Goal: Information Seeking & Learning: Learn about a topic

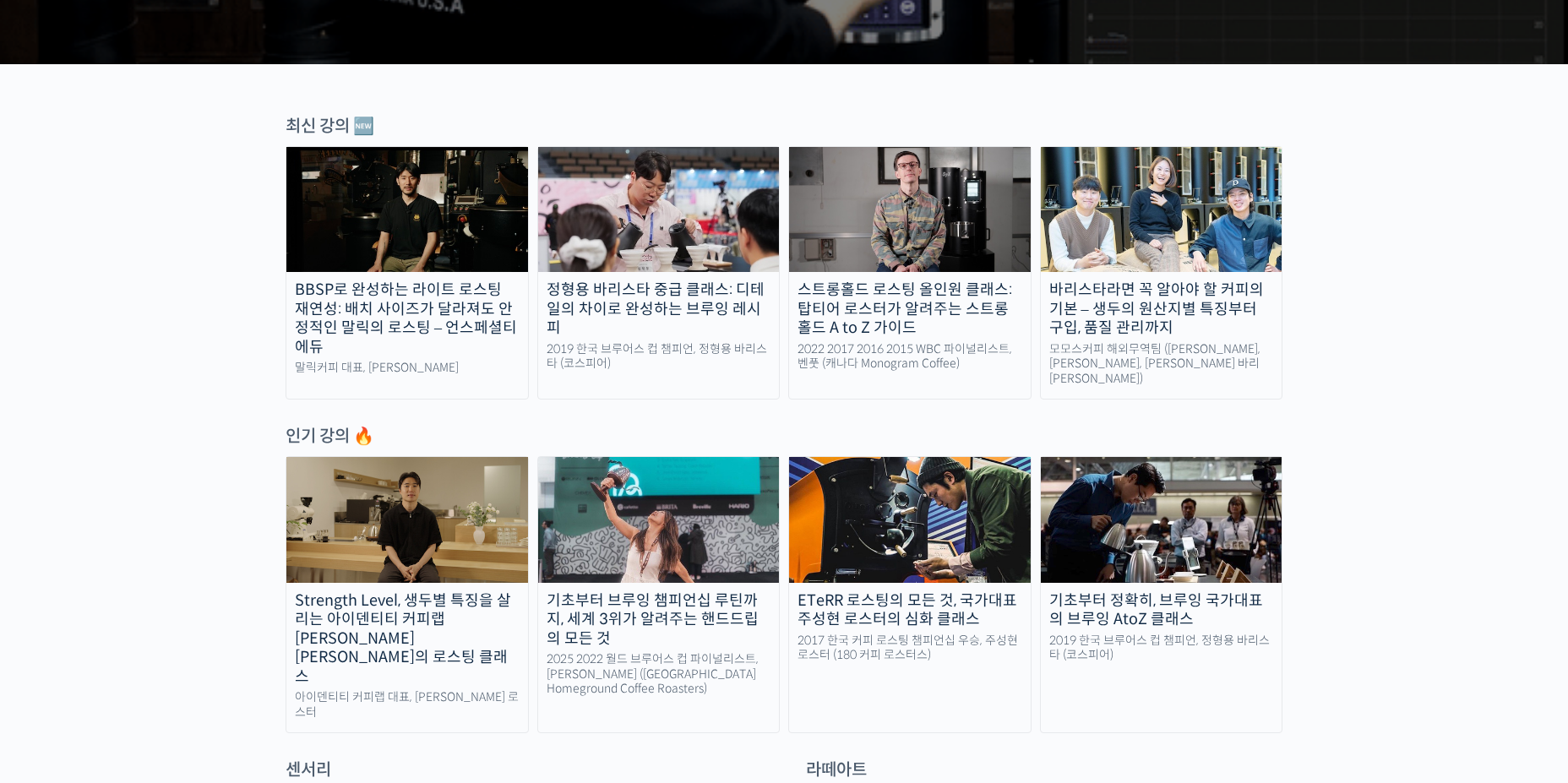
scroll to position [507, 0]
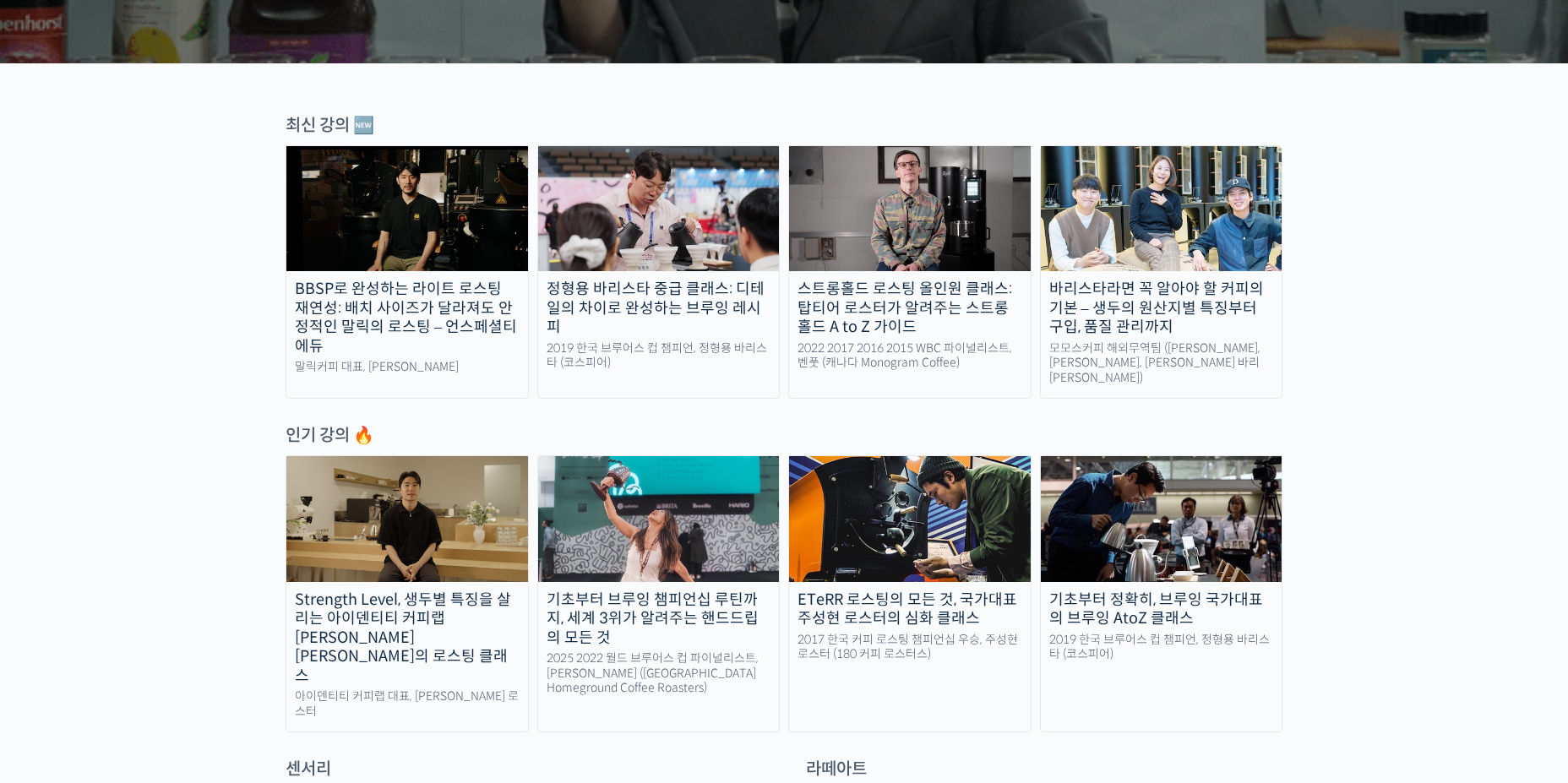
click at [697, 273] on link "정형용 바리스타 중급 클래스: 디테일의 차이로 완성하는 브루잉 레시피 2019 한국 브루어스 컵 챔피언, 정형용 바리스타 (코스피어)" at bounding box center [658, 271] width 243 height 253
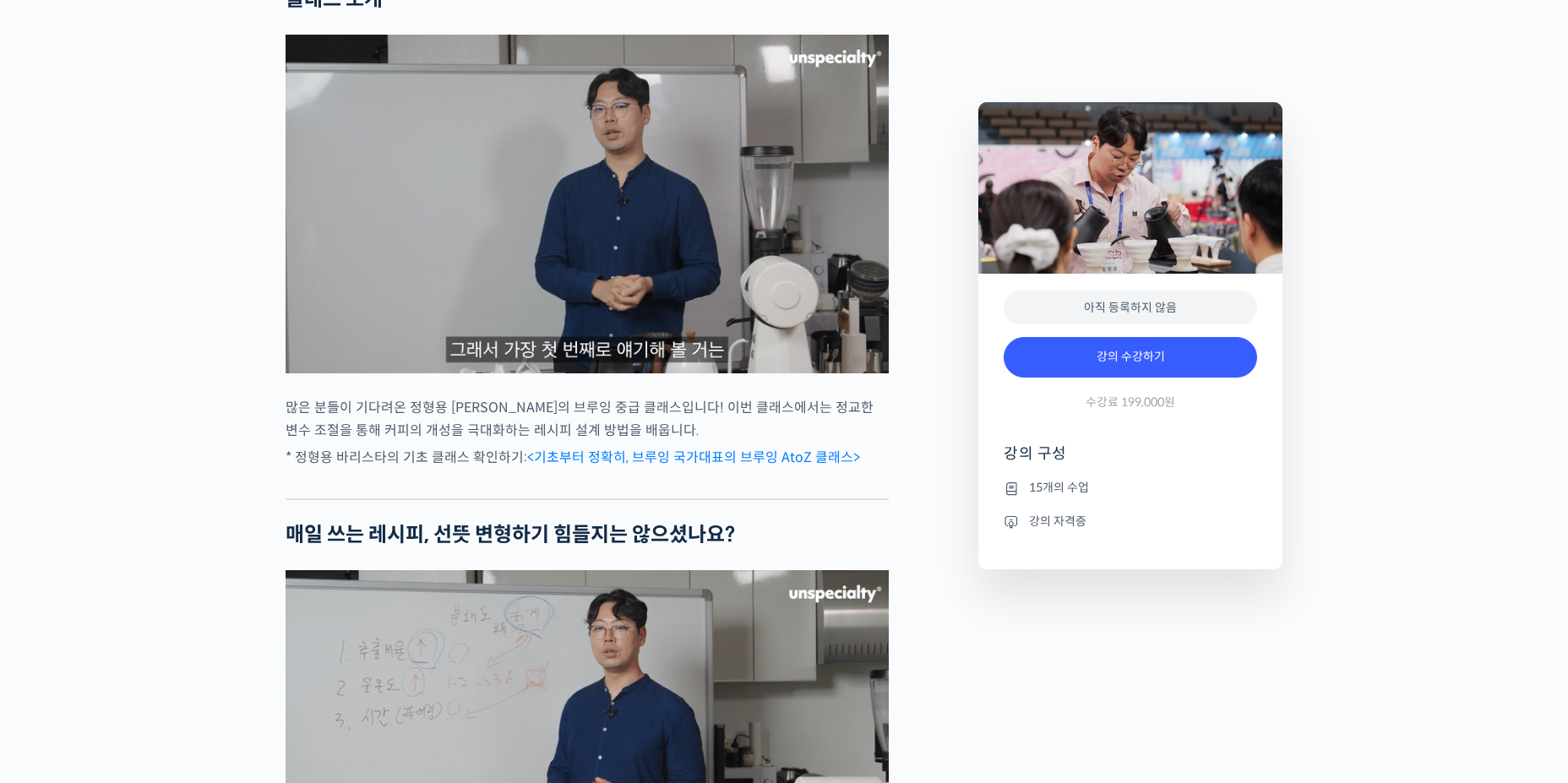
scroll to position [1436, 0]
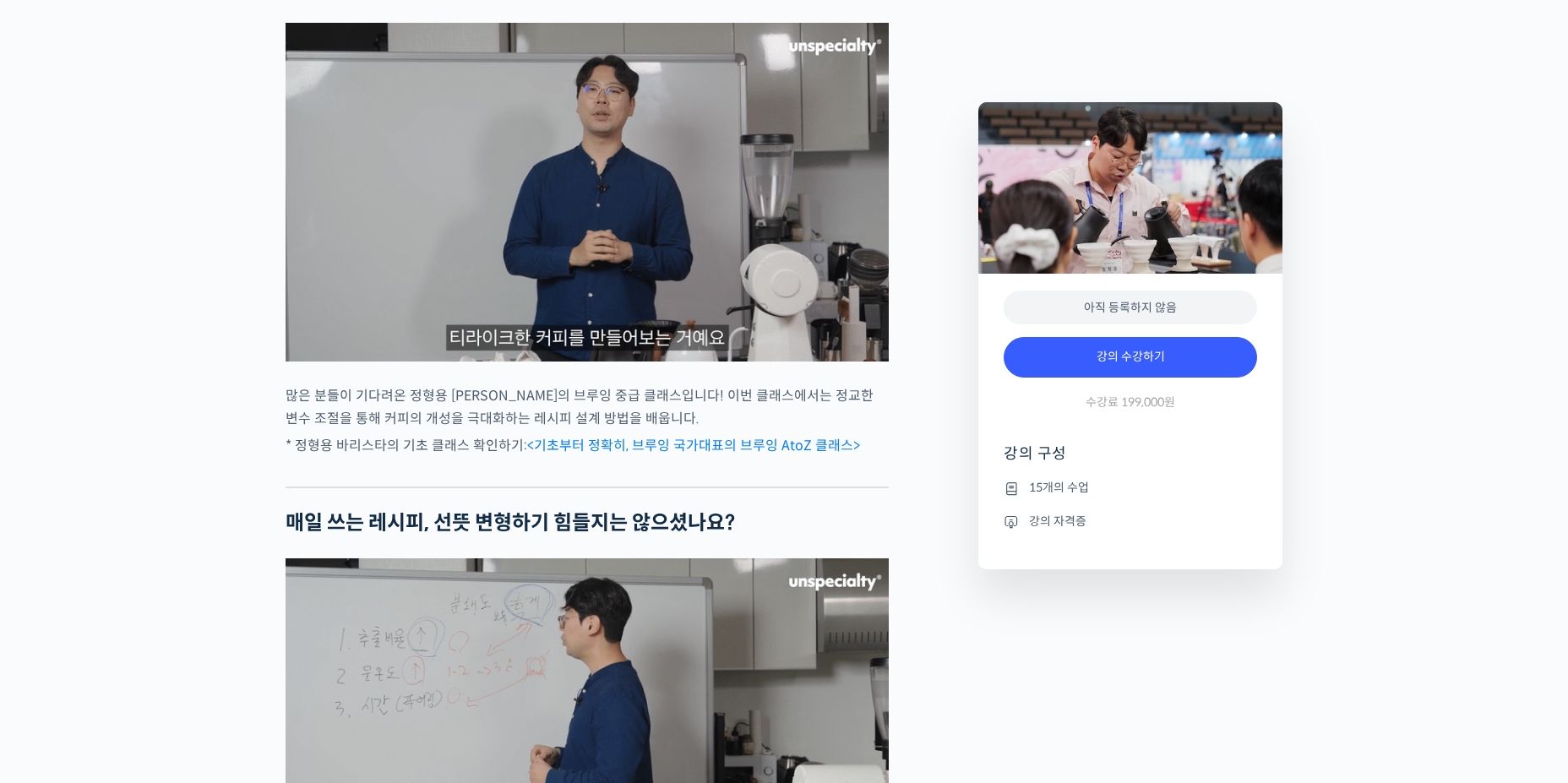
click at [735, 455] on link "<기초부터 정확히, 브루잉 국가대표의 브루잉 AtoZ 클래스>" at bounding box center [693, 445] width 333 height 17
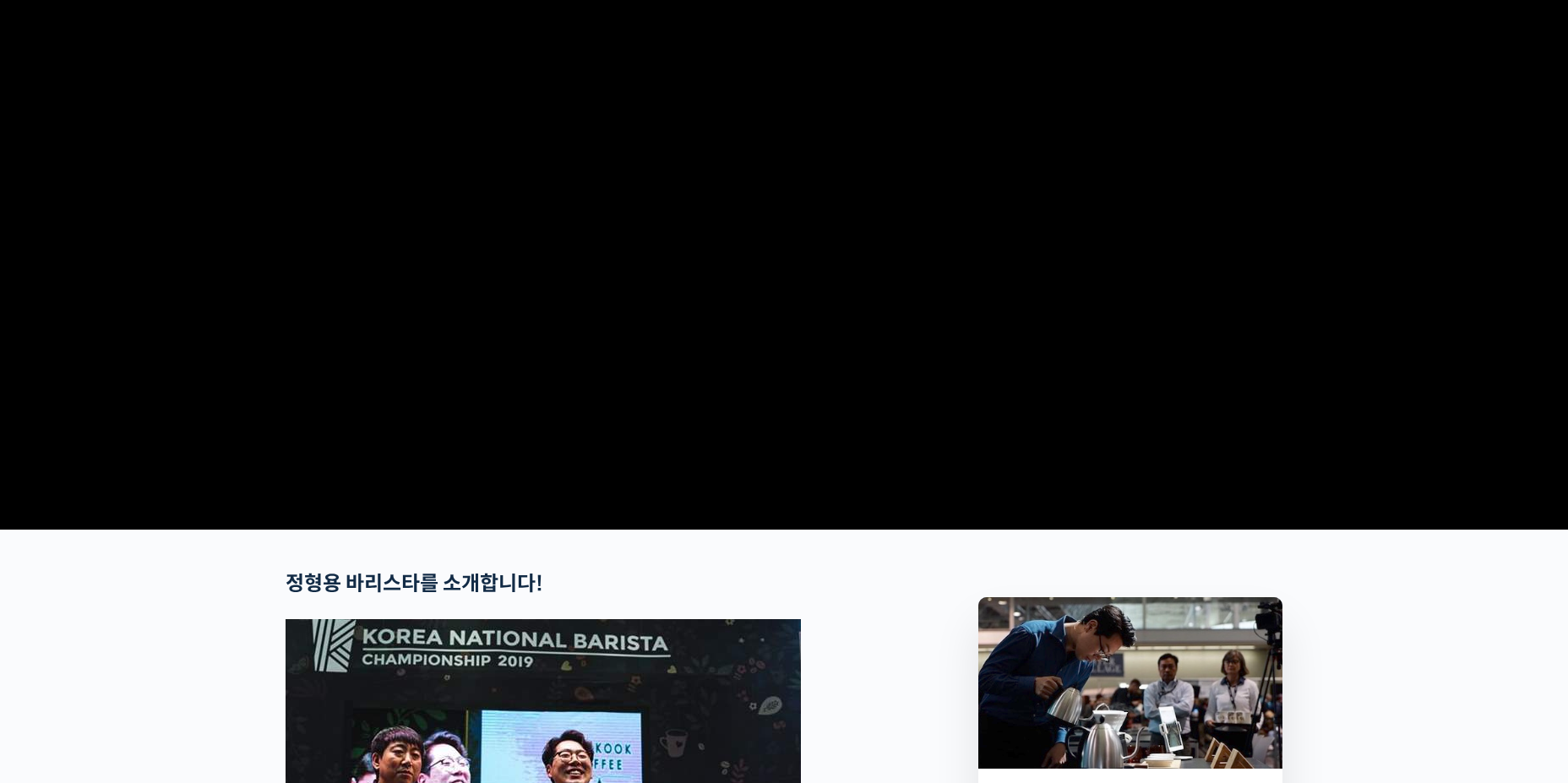
scroll to position [277, 0]
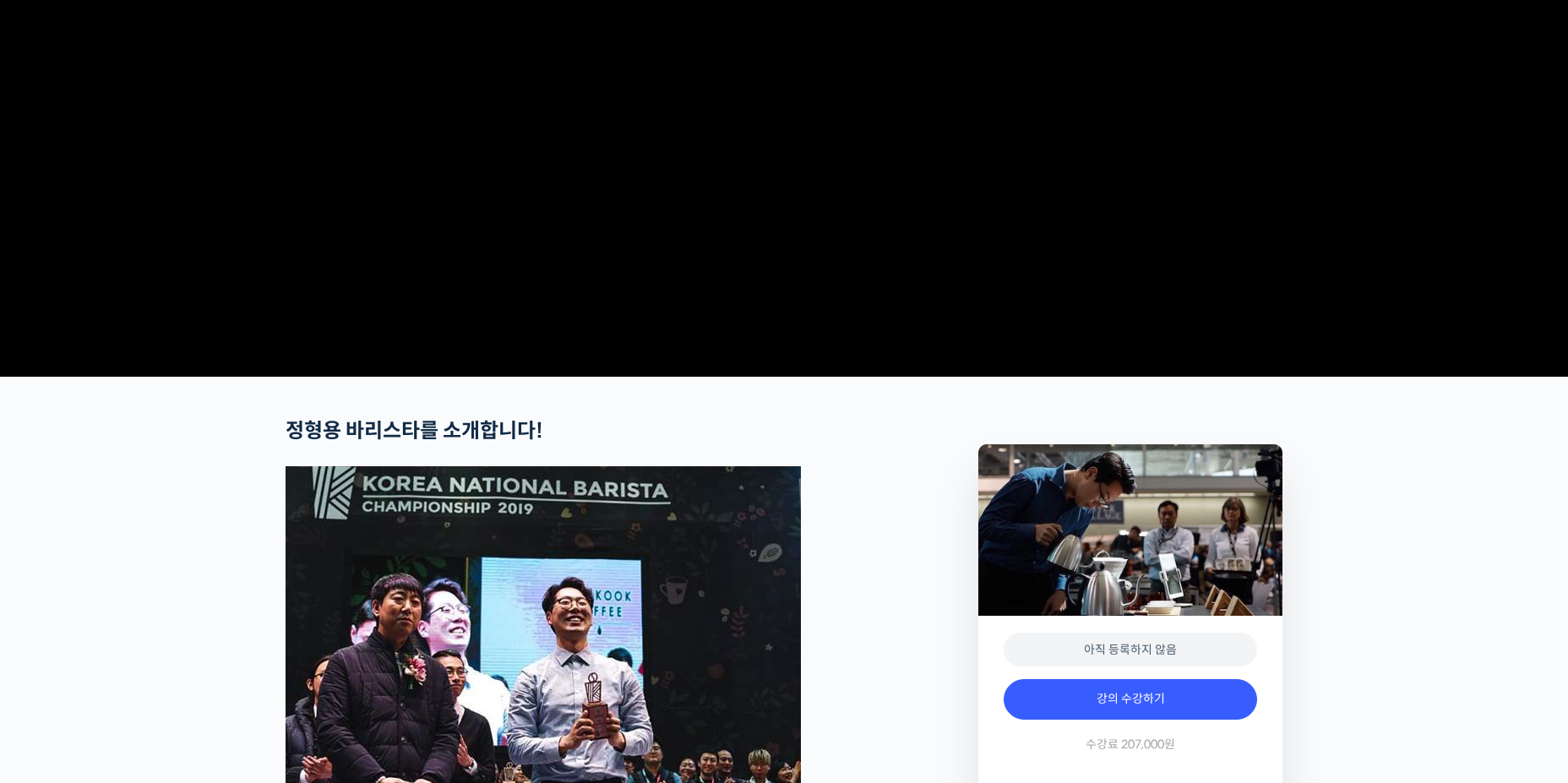
checkbox input "true"
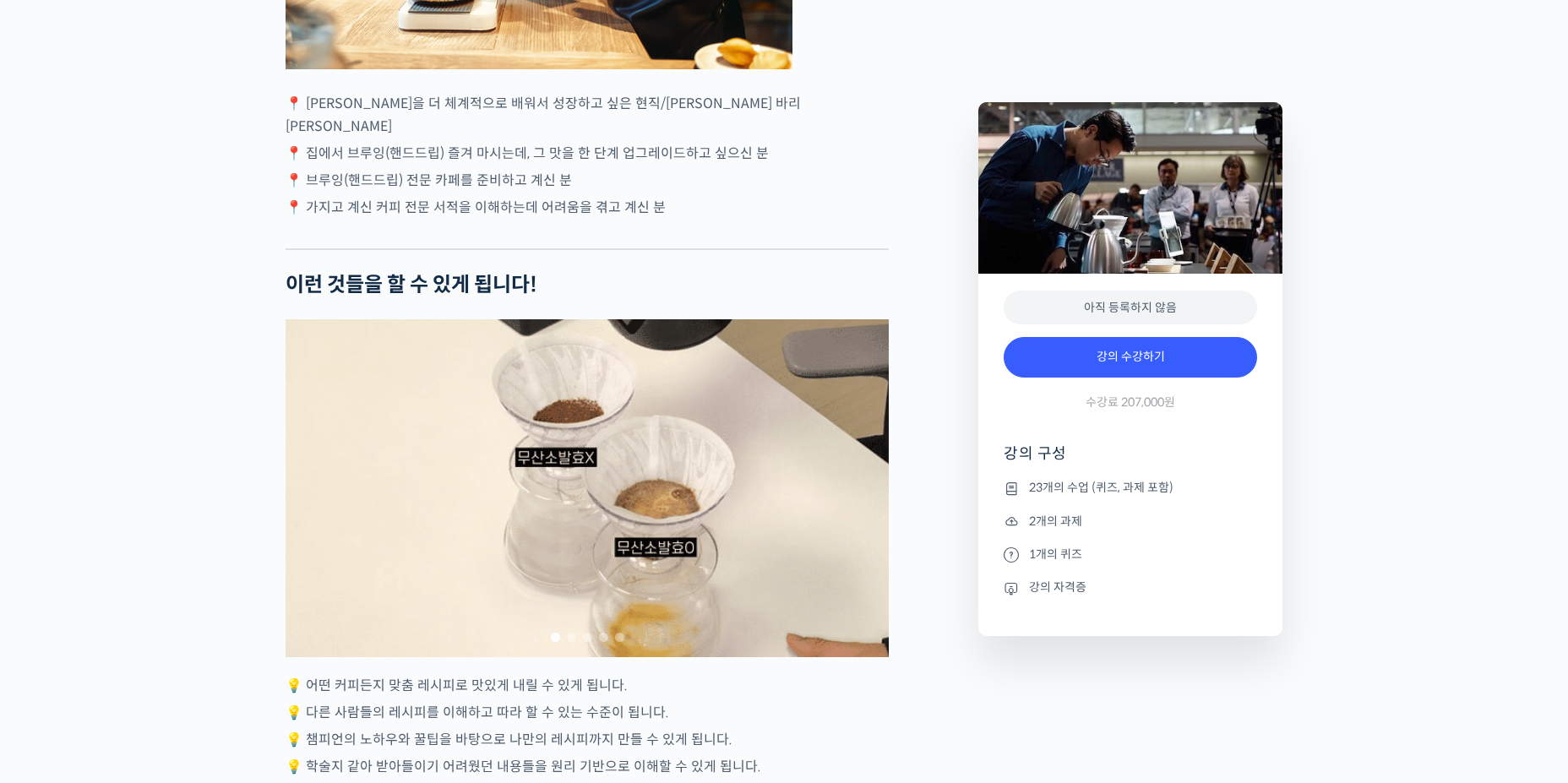
scroll to position [4814, 0]
